Goal: Information Seeking & Learning: Learn about a topic

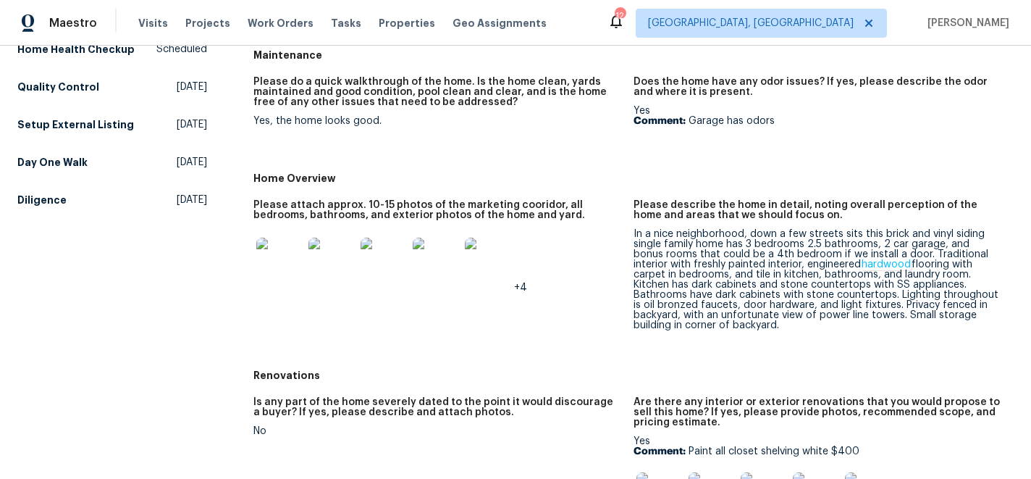
scroll to position [177, 0]
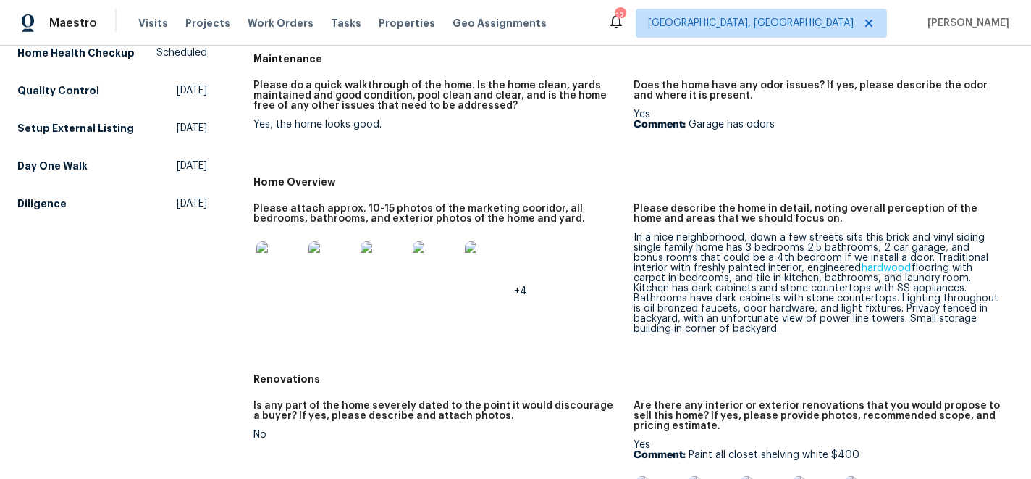
click at [280, 270] on img at bounding box center [279, 264] width 46 height 46
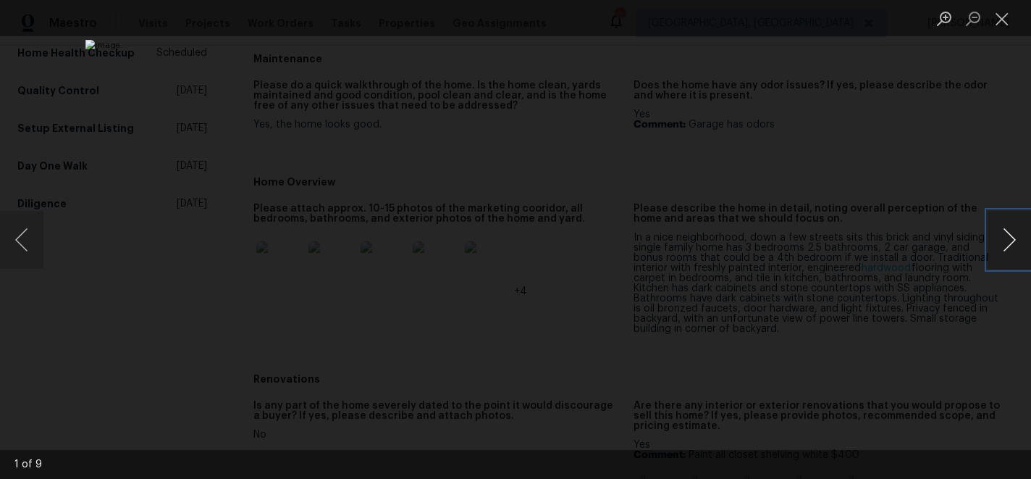
click at [1021, 238] on button "Next image" at bounding box center [1009, 240] width 43 height 58
click at [1013, 239] on button "Next image" at bounding box center [1009, 240] width 43 height 58
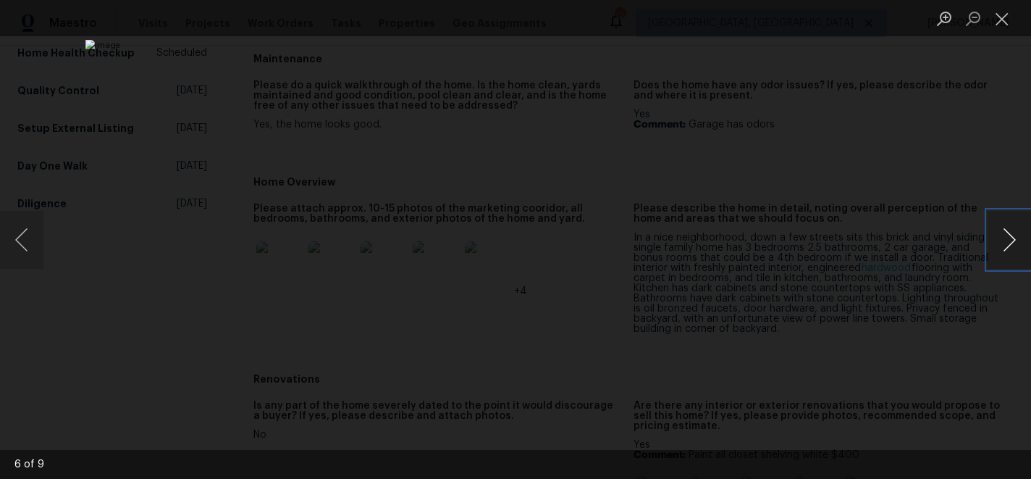
click at [1013, 239] on button "Next image" at bounding box center [1009, 240] width 43 height 58
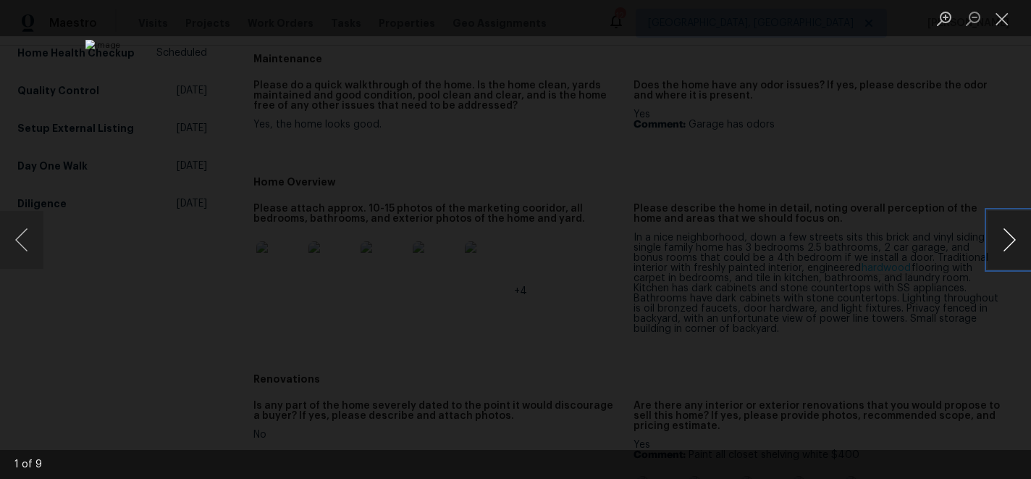
click at [1013, 239] on button "Next image" at bounding box center [1009, 240] width 43 height 58
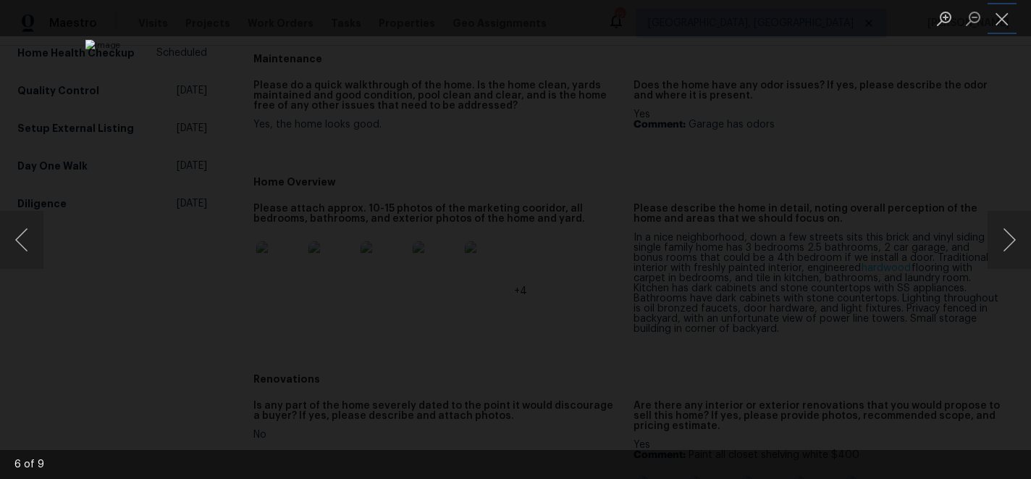
drag, startPoint x: 1003, startPoint y: 15, endPoint x: 1006, endPoint y: 42, distance: 27.0
click at [1003, 15] on button "Close lightbox" at bounding box center [1002, 18] width 29 height 25
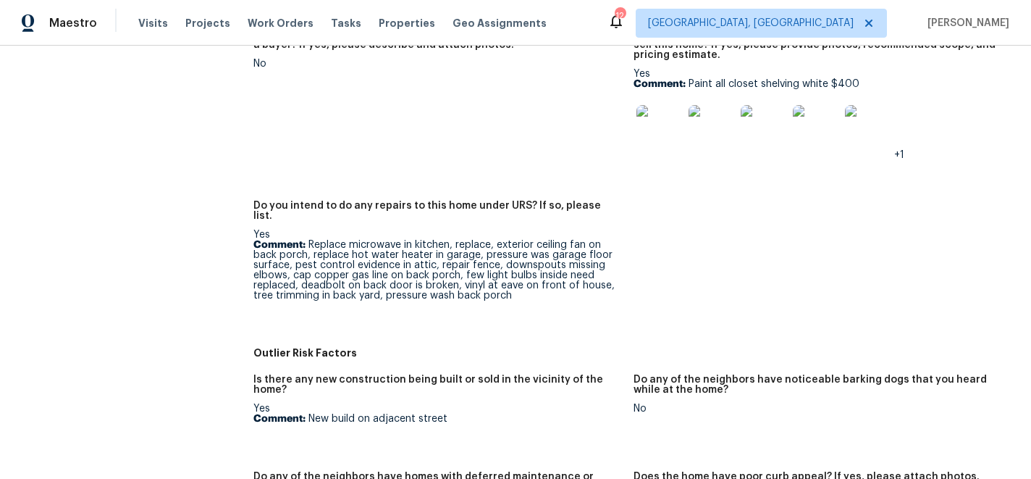
scroll to position [554, 0]
